Goal: Submit feedback/report problem: Submit feedback/report problem

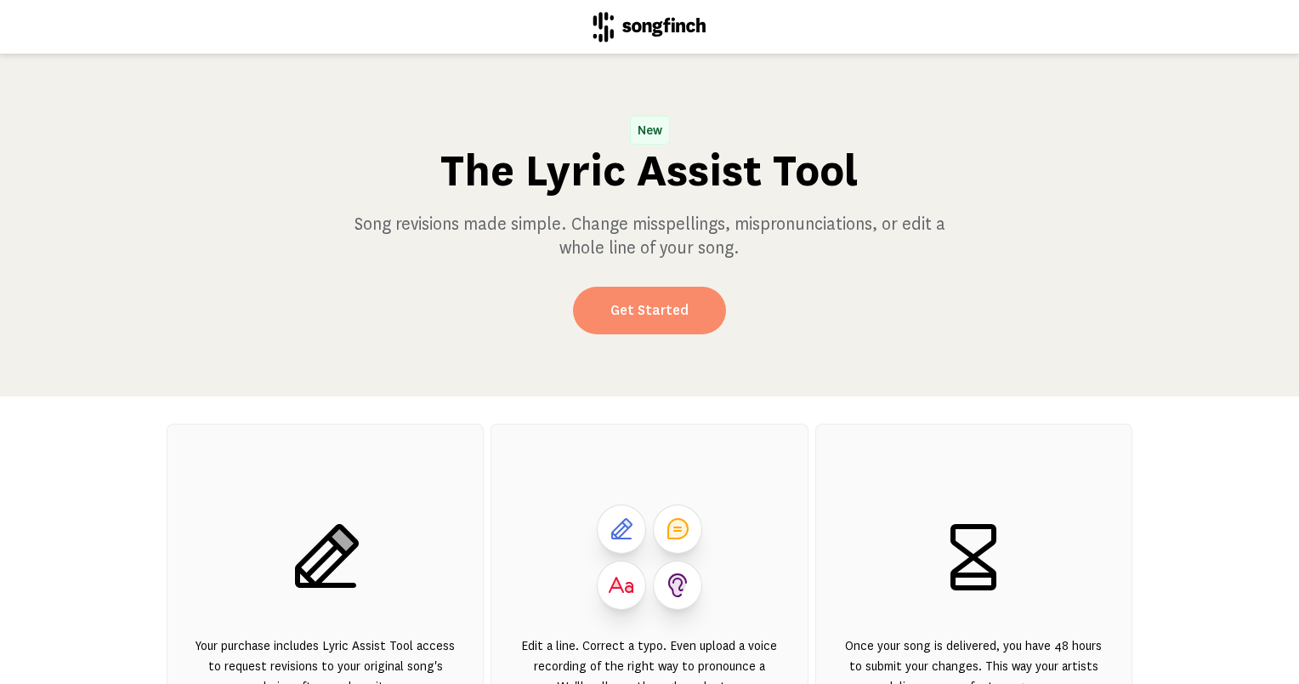
click at [641, 306] on link "Get Started" at bounding box center [649, 311] width 153 height 48
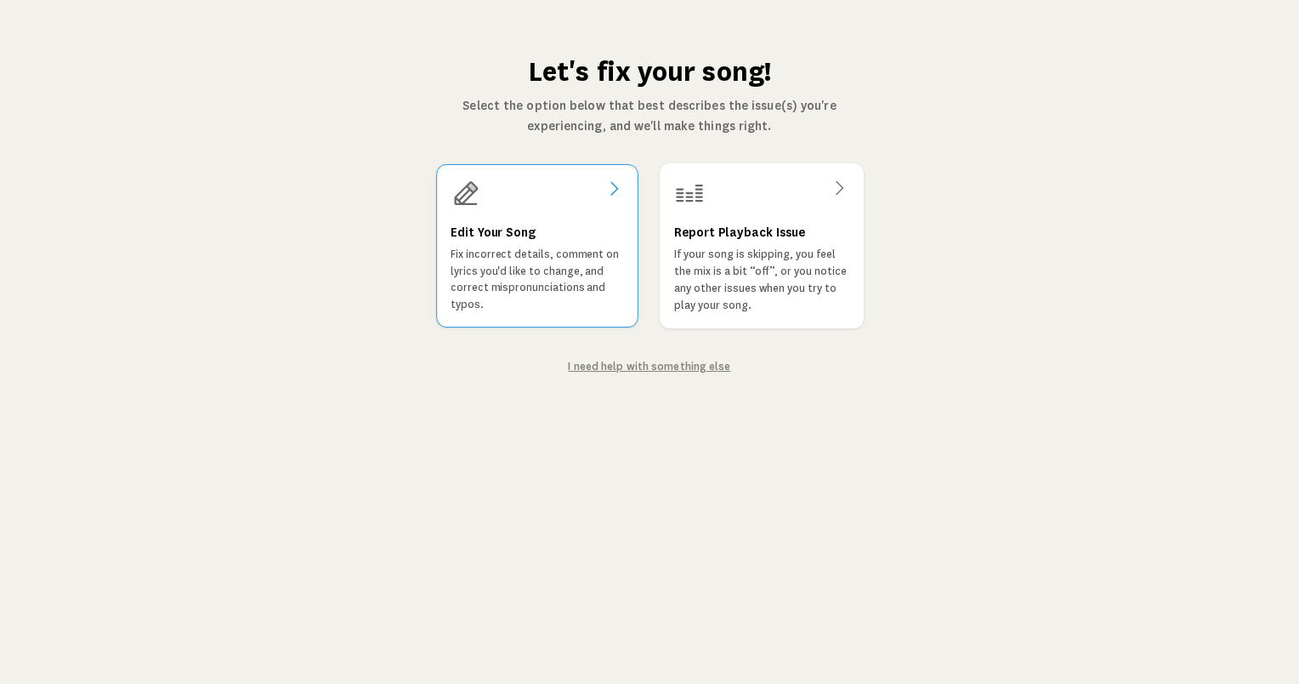
click at [541, 249] on p "Fix incorrect details, comment on lyrics you'd like to change, and correct misp…" at bounding box center [537, 279] width 173 height 67
